Goal: Information Seeking & Learning: Learn about a topic

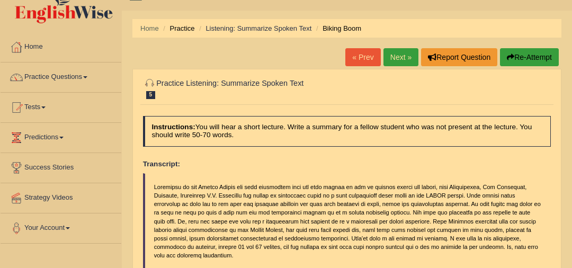
scroll to position [20, 0]
click at [408, 57] on link "Next »" at bounding box center [400, 57] width 35 height 18
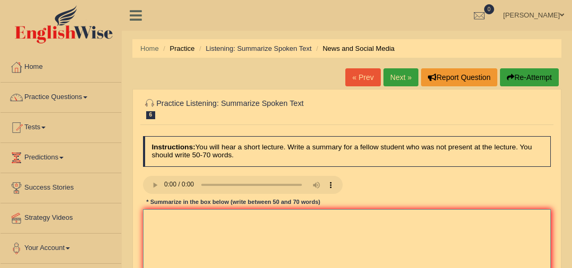
click at [241, 233] on textarea at bounding box center [347, 252] width 408 height 87
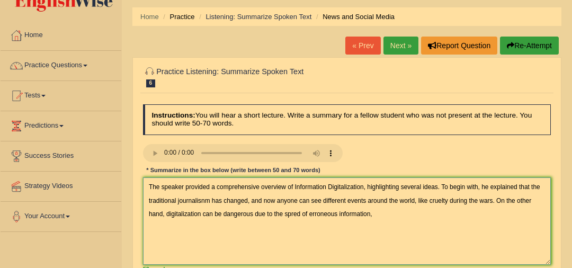
scroll to position [38, 0]
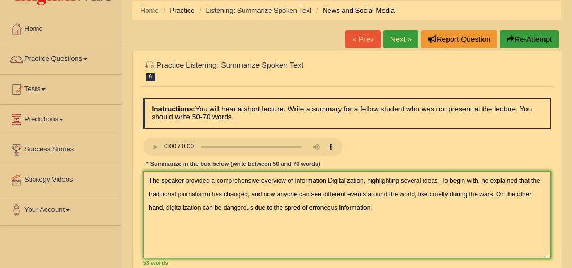
drag, startPoint x: 333, startPoint y: 208, endPoint x: 309, endPoint y: 211, distance: 24.0
click at [309, 211] on textarea "The speaker provided a comprehensive overview of Information Digitalization, hi…" at bounding box center [347, 214] width 408 height 87
click at [336, 210] on textarea "The speaker provided a comprehensive overview of Information Digitalization, hi…" at bounding box center [347, 214] width 408 height 87
click at [384, 212] on textarea "The speaker provided a comprehensive overview of Information Digitalization, hi…" at bounding box center [347, 214] width 408 height 87
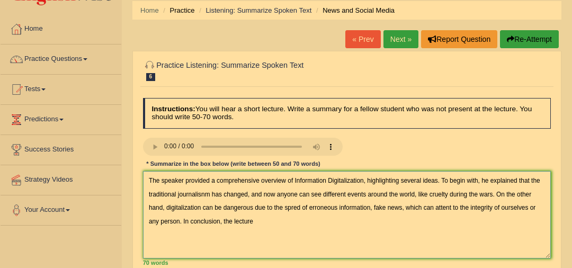
drag, startPoint x: 490, startPoint y: 191, endPoint x: 415, endPoint y: 191, distance: 75.2
click at [415, 191] on textarea "The speaker provided a comprehensive overview of Information Digitalization, hi…" at bounding box center [347, 214] width 408 height 87
drag, startPoint x: 539, startPoint y: 182, endPoint x: 480, endPoint y: 178, distance: 58.4
click at [480, 178] on textarea "The speaker provided a comprehensive overview of Information Digitalization, hi…" at bounding box center [347, 214] width 408 height 87
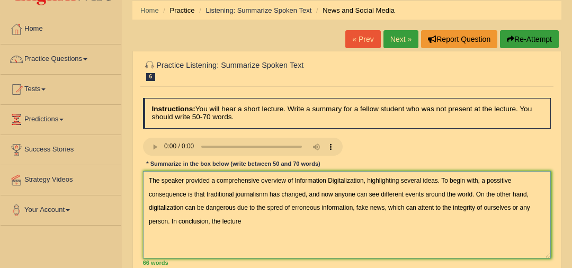
click at [350, 226] on textarea "The speaker provided a comprehensive overview of Information Digitalization, hi…" at bounding box center [347, 214] width 408 height 87
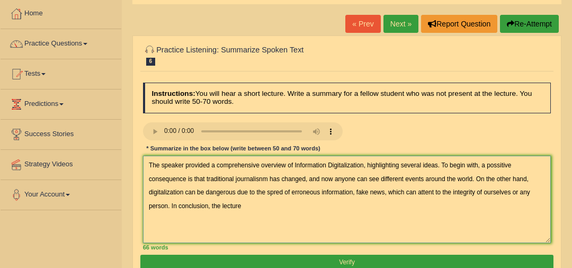
scroll to position [54, 0]
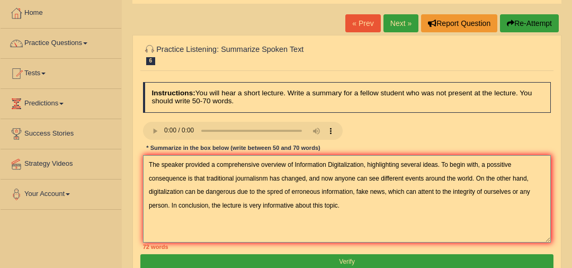
drag, startPoint x: 323, startPoint y: 202, endPoint x: 353, endPoint y: 203, distance: 30.7
click at [353, 203] on textarea "The speaker provided a comprehensive overview of Information Digitalization, hi…" at bounding box center [347, 198] width 408 height 87
drag, startPoint x: 319, startPoint y: 180, endPoint x: 188, endPoint y: 181, distance: 130.8
click at [188, 181] on textarea "The speaker provided a comprehensive overview of Information Digitalization, hi…" at bounding box center [347, 198] width 408 height 87
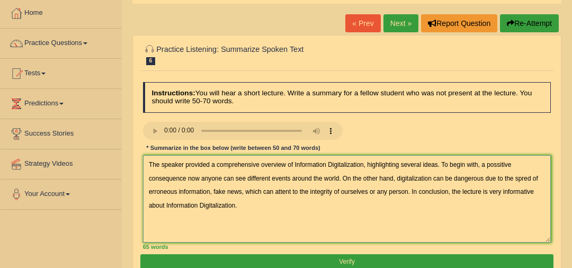
click at [337, 178] on textarea "The speaker provided a comprehensive overview of Information Digitalization, hi…" at bounding box center [347, 198] width 408 height 87
click at [183, 174] on textarea "The speaker provided a comprehensive overview of Information Digitalization, hi…" at bounding box center [347, 198] width 408 height 87
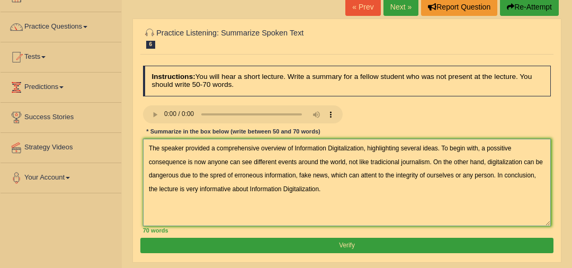
scroll to position [70, 0]
type textarea "The speaker provided a comprehensive overview of Information Digitalization, hi…"
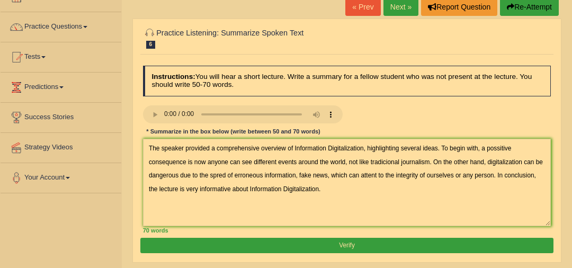
click at [419, 242] on button "Verify" at bounding box center [346, 245] width 413 height 15
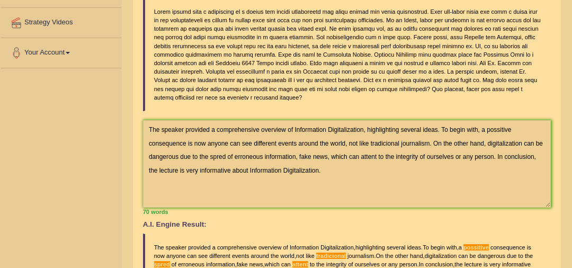
scroll to position [55, 0]
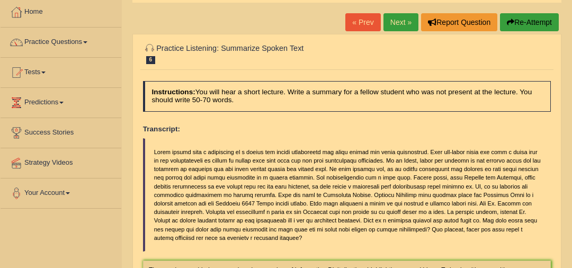
click at [401, 22] on link "Next »" at bounding box center [400, 22] width 35 height 18
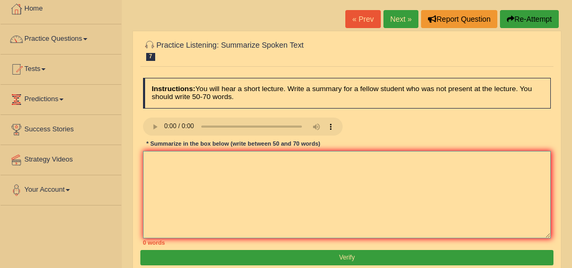
click at [280, 168] on textarea at bounding box center [347, 194] width 408 height 87
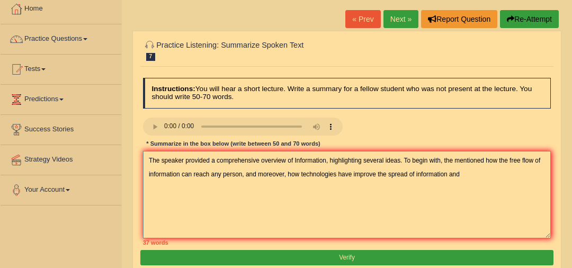
click at [374, 174] on textarea "The speaker provided a comprehensive overview of Information, highlighting seve…" at bounding box center [347, 194] width 408 height 87
click at [466, 176] on textarea "The speaker provided a comprehensive overview of Information, highlighting seve…" at bounding box center [347, 194] width 408 height 87
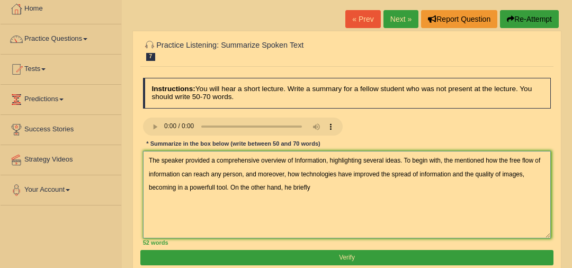
drag, startPoint x: 482, startPoint y: 159, endPoint x: 453, endPoint y: 155, distance: 28.8
click at [453, 155] on textarea "The speaker provided a comprehensive overview of Information, highlighting seve…" at bounding box center [347, 194] width 408 height 87
click at [355, 193] on textarea "The speaker provided a comprehensive overview of Information, highlighting seve…" at bounding box center [347, 194] width 408 height 87
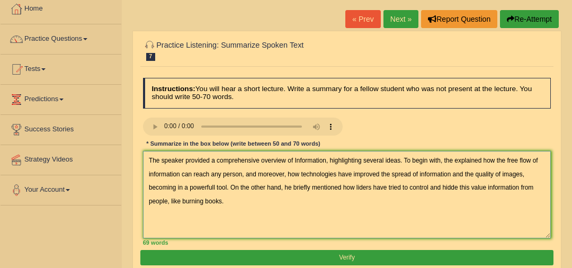
drag, startPoint x: 449, startPoint y: 174, endPoint x: 416, endPoint y: 171, distance: 33.0
click at [416, 171] on textarea "The speaker provided a comprehensive overview of Information, highlighting seve…" at bounding box center [347, 194] width 408 height 87
click at [349, 209] on textarea "The speaker provided a comprehensive overview of Information, highlighting seve…" at bounding box center [347, 194] width 408 height 87
click at [477, 186] on textarea "The speaker provided a comprehensive overview of Information, highlighting seve…" at bounding box center [347, 194] width 408 height 87
click at [512, 182] on textarea "The speaker provided a comprehensive overview of Information, highlighting seve…" at bounding box center [347, 194] width 408 height 87
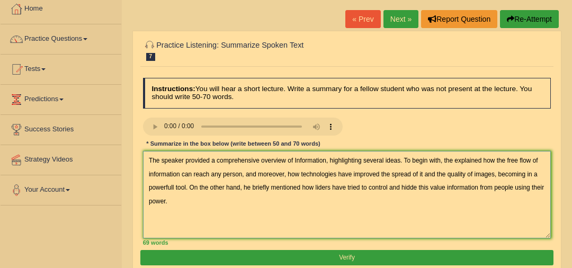
type textarea "The speaker provided a comprehensive overview of Information, highlighting seve…"
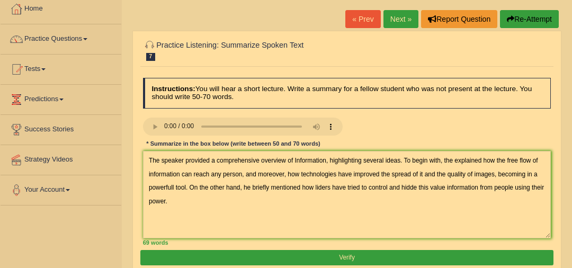
click at [426, 258] on button "Verify" at bounding box center [346, 257] width 413 height 15
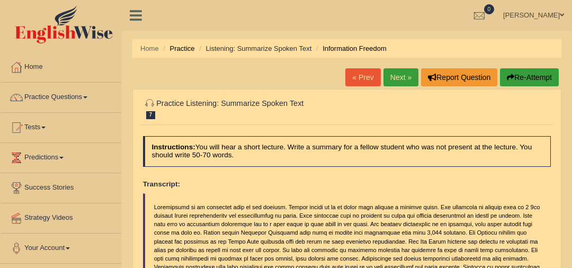
click at [394, 71] on link "Next »" at bounding box center [400, 77] width 35 height 18
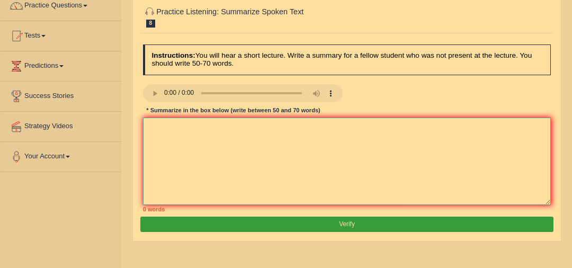
click at [264, 156] on textarea at bounding box center [347, 161] width 408 height 87
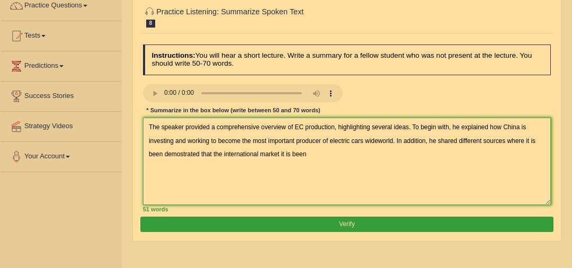
click at [198, 152] on textarea "The speaker provided a comprehensive overview of EC production, highlighting se…" at bounding box center [347, 161] width 408 height 87
drag, startPoint x: 164, startPoint y: 153, endPoint x: 538, endPoint y: 146, distance: 374.0
click at [533, 144] on textarea "The speaker provided a comprehensive overview of EC production, highlighting se…" at bounding box center [347, 161] width 408 height 87
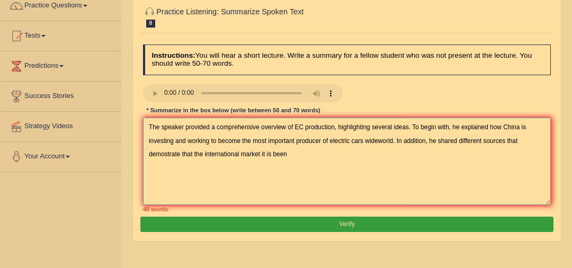
click at [191, 151] on textarea "The speaker provided a comprehensive overview of EC production, highlighting se…" at bounding box center [347, 161] width 408 height 87
drag, startPoint x: 509, startPoint y: 141, endPoint x: 531, endPoint y: 141, distance: 21.7
click at [531, 141] on textarea "The speaker provided a comprehensive overview of EC production, highlighting se…" at bounding box center [347, 161] width 408 height 87
click at [310, 164] on textarea "The speaker provided a comprehensive overview of EC production, highlighting se…" at bounding box center [347, 161] width 408 height 87
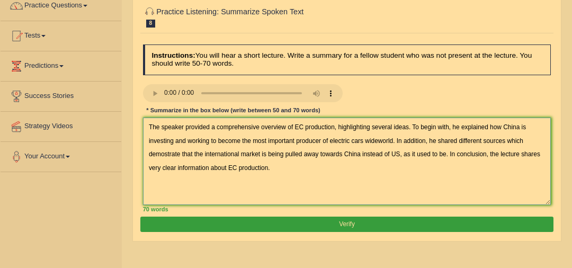
click at [327, 140] on textarea "The speaker provided a comprehensive overview of EC production, highlighting se…" at bounding box center [347, 161] width 408 height 87
click at [180, 156] on textarea "The speaker provided a comprehensive overview of EC production, highlighting se…" at bounding box center [347, 161] width 408 height 87
type textarea "The speaker provided a comprehensive overview of EC production, highlighting se…"
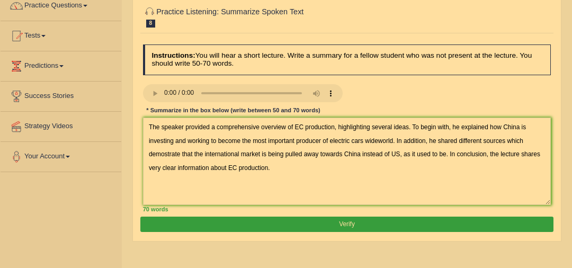
click at [333, 217] on button "Verify" at bounding box center [346, 224] width 413 height 15
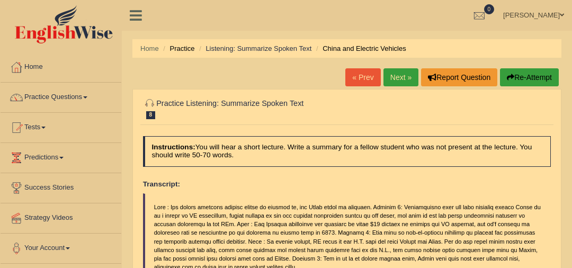
click at [404, 74] on link "Next »" at bounding box center [400, 77] width 35 height 18
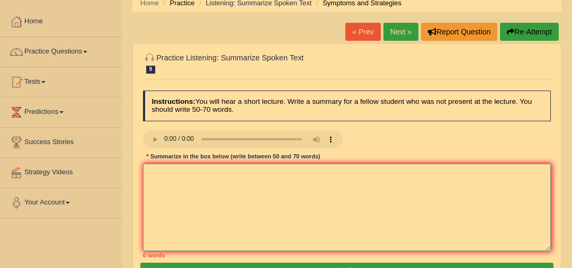
click at [225, 169] on textarea at bounding box center [347, 207] width 408 height 87
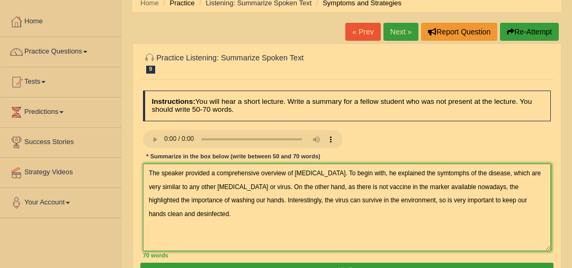
click at [391, 183] on textarea "The speaker provided a comprehensive overview of [MEDICAL_DATA]. To begin with,…" at bounding box center [347, 207] width 408 height 87
click at [449, 189] on textarea "The speaker provided a comprehensive overview of [MEDICAL_DATA]. To begin with,…" at bounding box center [347, 207] width 408 height 87
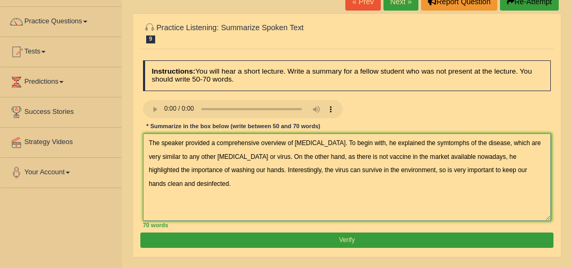
scroll to position [85, 0]
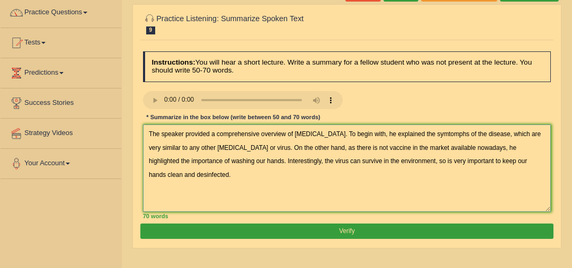
type textarea "The speaker provided a comprehensive overview of [MEDICAL_DATA]. To begin with,…"
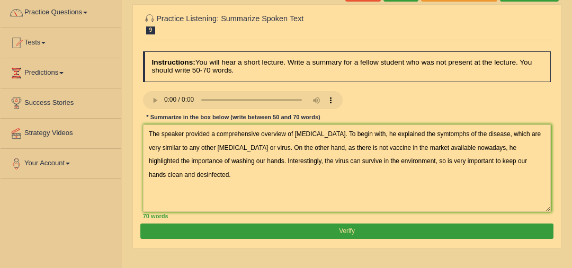
click at [369, 225] on button "Verify" at bounding box center [346, 231] width 413 height 15
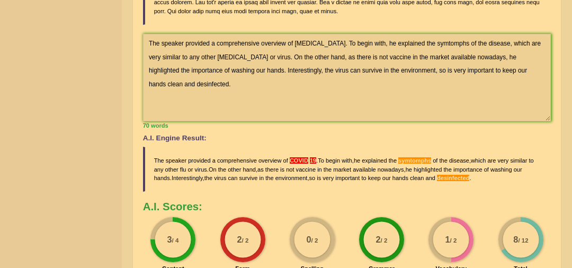
scroll to position [284, 0]
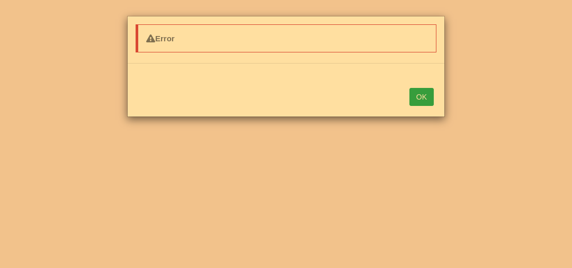
click at [420, 88] on button "OK" at bounding box center [421, 97] width 24 height 18
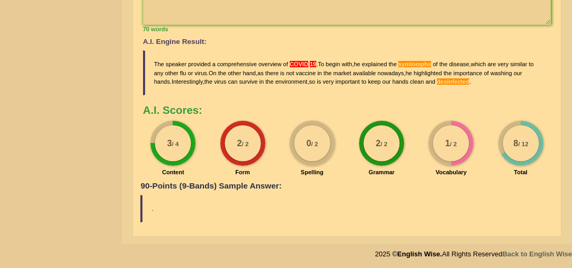
scroll to position [0, 0]
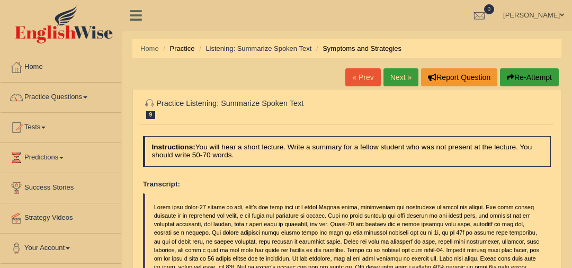
click at [407, 74] on link "Next »" at bounding box center [400, 77] width 35 height 18
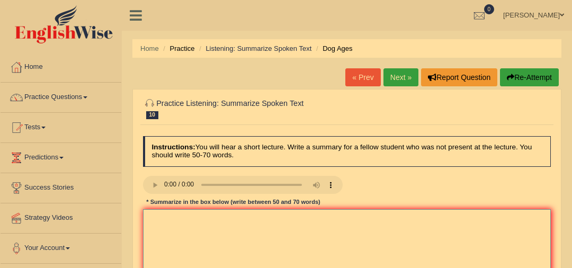
click at [237, 236] on textarea at bounding box center [347, 252] width 408 height 87
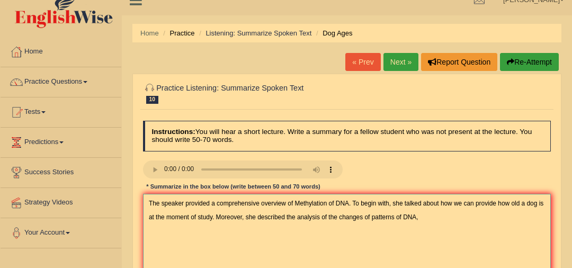
scroll to position [16, 0]
click at [364, 216] on textarea "The speaker provided a comprehensive overview of Methylation of DNA. To begin w…" at bounding box center [347, 236] width 408 height 87
click at [338, 213] on textarea "The speaker provided a comprehensive overview of Methylation of DNA. To begin w…" at bounding box center [347, 236] width 408 height 87
drag, startPoint x: 334, startPoint y: 215, endPoint x: 323, endPoint y: 216, distance: 11.1
click at [323, 216] on textarea "The speaker provided a comprehensive overview of Methylation of DNA. To begin w…" at bounding box center [347, 236] width 408 height 87
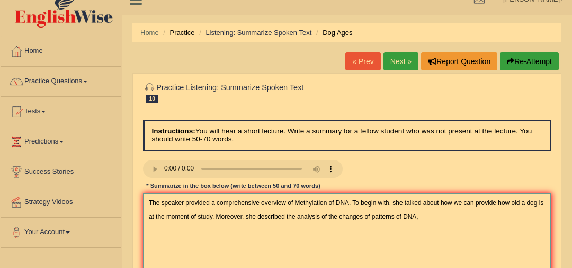
drag, startPoint x: 336, startPoint y: 215, endPoint x: 319, endPoint y: 215, distance: 16.4
click at [319, 215] on textarea "The speaker provided a comprehensive overview of Methylation of DNA. To begin w…" at bounding box center [347, 236] width 408 height 87
click at [460, 213] on textarea "The speaker provided a comprehensive overview of Methylation of DNA. To begin w…" at bounding box center [347, 236] width 408 height 87
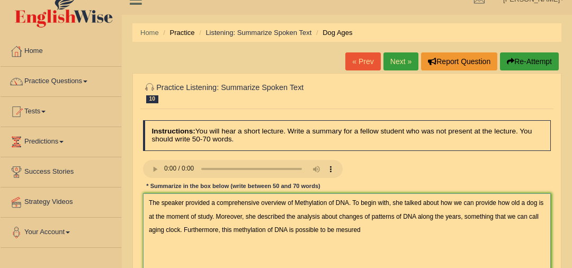
click at [344, 230] on textarea "The speaker provided a comprehensive overview of Methylation of DNA. To begin w…" at bounding box center [347, 236] width 408 height 87
click at [384, 232] on textarea "The speaker provided a comprehensive overview of Methylation of DNA. To begin w…" at bounding box center [347, 236] width 408 height 87
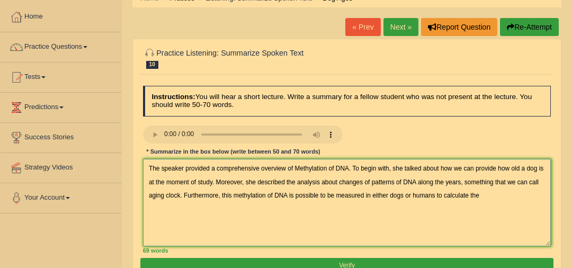
scroll to position [59, 0]
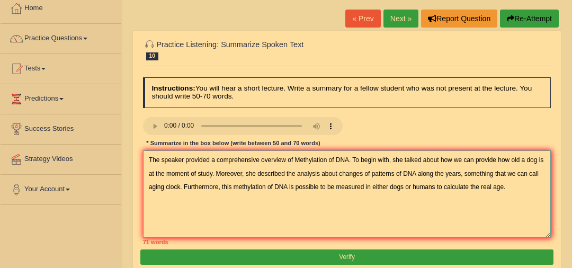
drag, startPoint x: 439, startPoint y: 159, endPoint x: 402, endPoint y: 159, distance: 36.6
click at [402, 159] on textarea "The speaker provided a comprehensive overview of Methylation of DNA. To begin w…" at bounding box center [347, 193] width 408 height 87
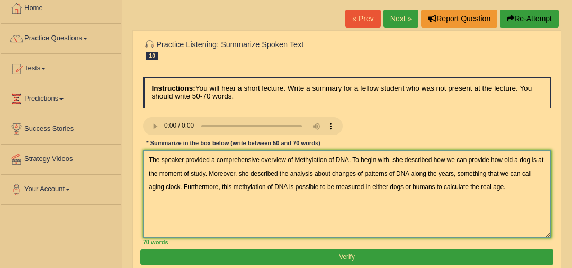
drag, startPoint x: 453, startPoint y: 159, endPoint x: 431, endPoint y: 157, distance: 22.3
click at [431, 157] on textarea "The speaker provided a comprehensive overview of Methylation of DNA. To begin w…" at bounding box center [347, 193] width 408 height 87
type textarea "The speaker provided a comprehensive overview of Methylation of DNA. To begin w…"
click at [420, 256] on button "Verify" at bounding box center [346, 256] width 413 height 15
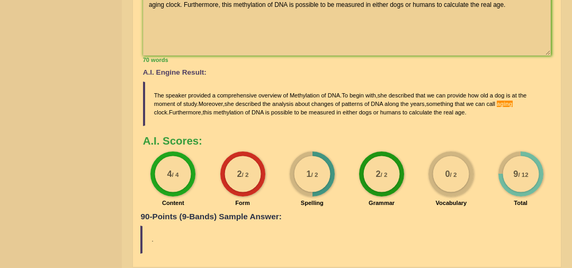
scroll to position [0, 0]
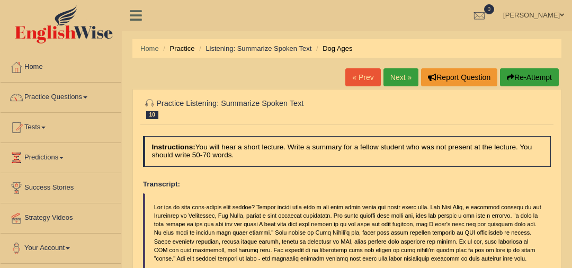
click at [394, 78] on link "Next »" at bounding box center [400, 77] width 35 height 18
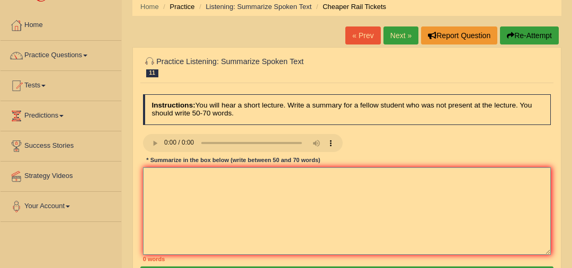
click at [244, 189] on textarea at bounding box center [347, 210] width 408 height 87
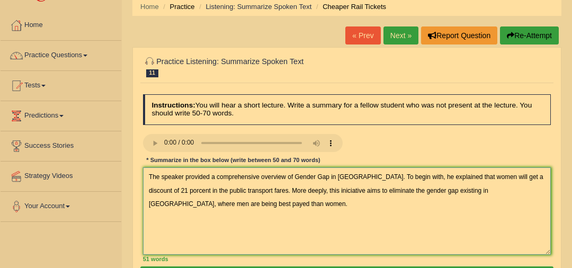
click at [177, 201] on textarea "The speaker provided a comprehensive overview of Gender Gap in Germany. To begi…" at bounding box center [347, 210] width 408 height 87
click at [237, 229] on textarea "The speaker provided a comprehensive overview of Gender Gap in Germany. To begi…" at bounding box center [347, 210] width 408 height 87
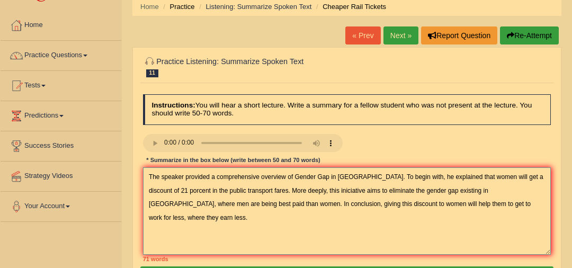
drag, startPoint x: 386, startPoint y: 202, endPoint x: 506, endPoint y: 199, distance: 120.8
click at [506, 199] on textarea "The speaker provided a comprehensive overview of Gender Gap in Germany. To begi…" at bounding box center [347, 210] width 408 height 87
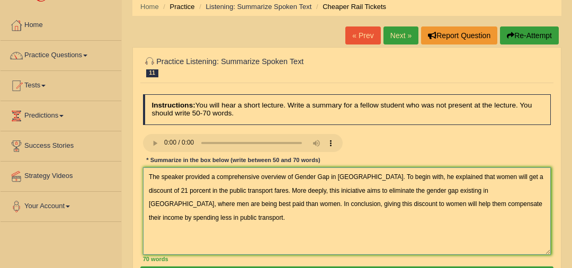
click at [188, 188] on textarea "The speaker provided a comprehensive overview of Gender Gap in Germany. To begi…" at bounding box center [347, 210] width 408 height 87
click at [541, 186] on textarea "The speaker provided a comprehensive overview of Gender Gap in Germany. To begi…" at bounding box center [347, 210] width 408 height 87
click at [361, 208] on textarea "The speaker provided a comprehensive overview of Gender Gap in Germany. To begi…" at bounding box center [347, 210] width 408 height 87
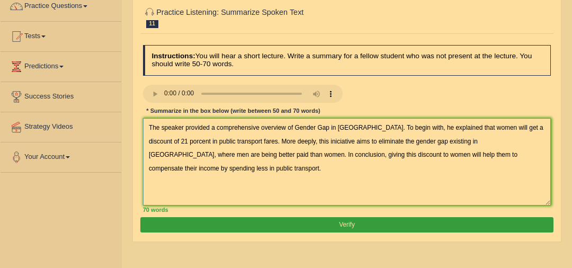
scroll to position [94, 0]
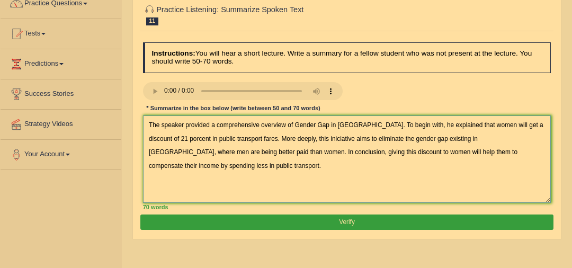
type textarea "The speaker provided a comprehensive overview of Gender Gap in Germany. To begi…"
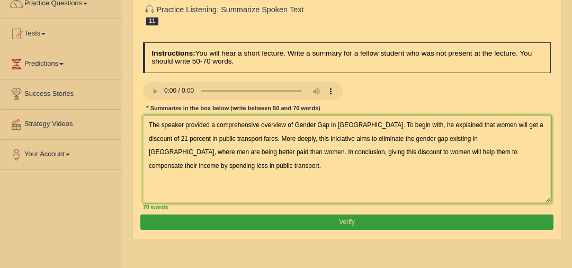
click at [261, 224] on button "Verify" at bounding box center [346, 222] width 413 height 15
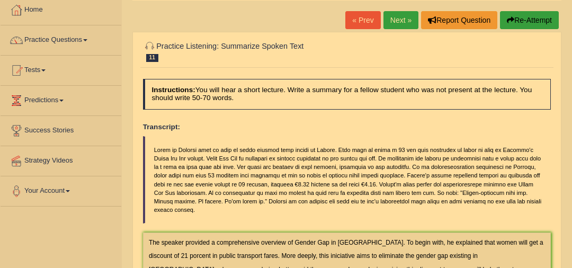
scroll to position [0, 0]
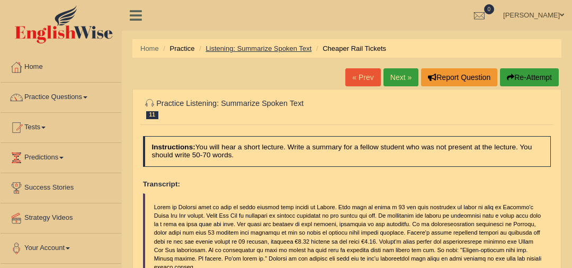
click at [253, 46] on link "Listening: Summarize Spoken Text" at bounding box center [259, 48] width 106 height 8
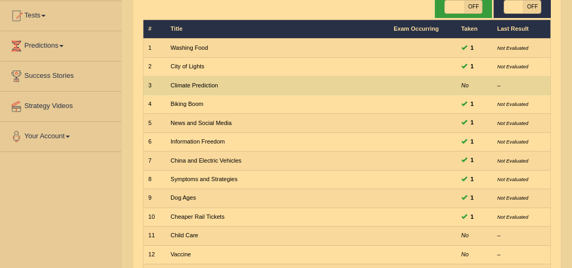
scroll to position [220, 0]
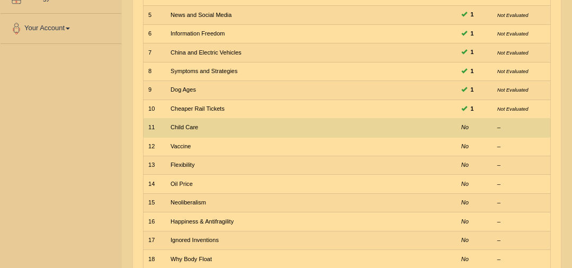
click at [336, 119] on td "Child Care" at bounding box center [277, 128] width 223 height 19
click at [179, 124] on link "Child Care" at bounding box center [185, 127] width 28 height 6
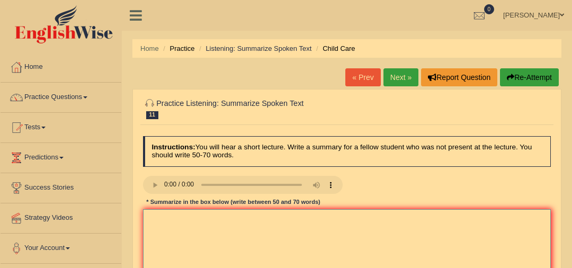
click at [203, 231] on textarea at bounding box center [347, 252] width 408 height 87
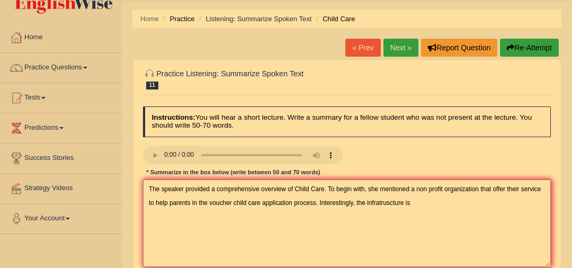
scroll to position [40, 0]
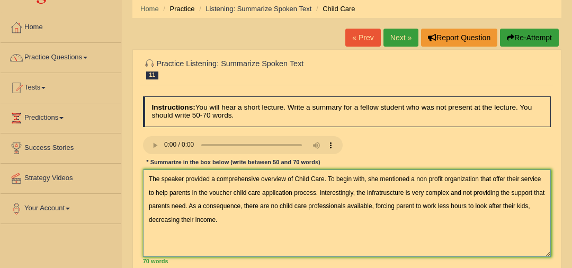
click at [413, 204] on textarea "The speaker provided a comprehensive overview of Child Care. To begin with, she…" at bounding box center [347, 212] width 408 height 87
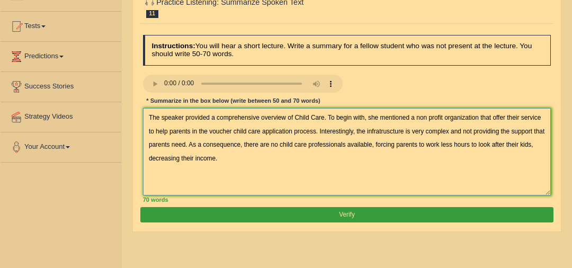
scroll to position [137, 0]
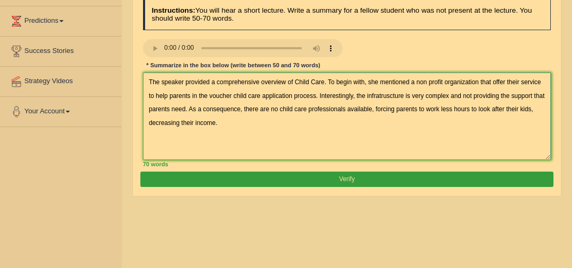
type textarea "The speaker provided a comprehensive overview of Child Care. To begin with, she…"
click at [295, 183] on button "Verify" at bounding box center [346, 179] width 413 height 15
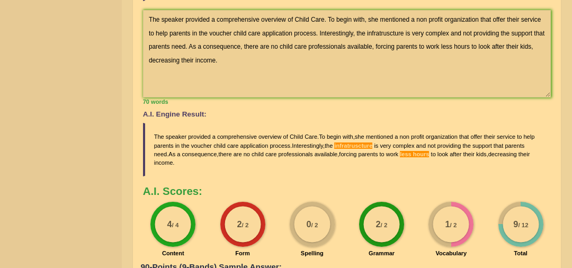
scroll to position [297, 0]
